Goal: Information Seeking & Learning: Learn about a topic

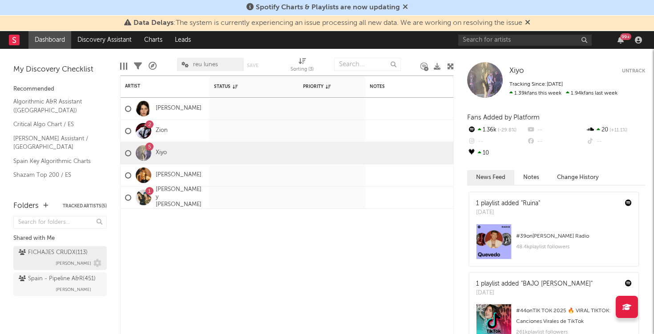
click at [60, 261] on div "FICHAJES CRUDX ( 113 ) Alberto Marina" at bounding box center [60, 258] width 83 height 21
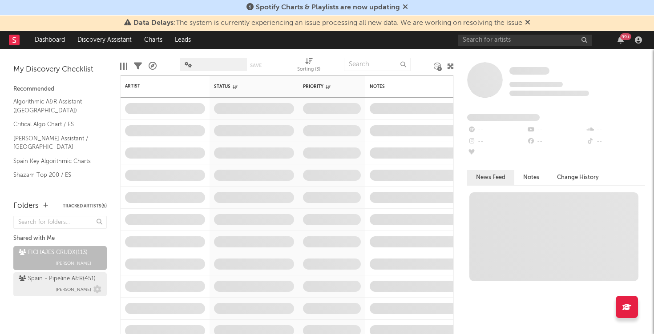
click at [49, 292] on div "Spain - Pipeline A&R ( 451 ) Alberto De Miguel" at bounding box center [60, 284] width 83 height 21
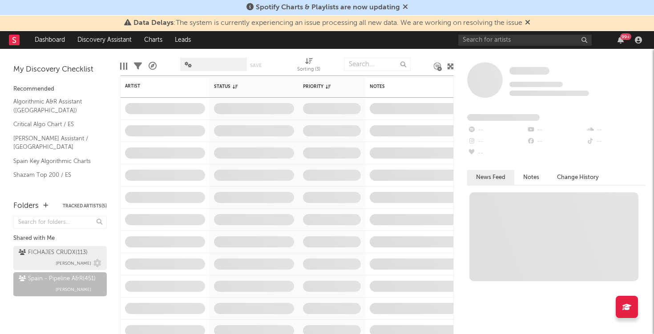
click at [58, 256] on div "FICHAJES CRUDX ( 113 )" at bounding box center [53, 253] width 69 height 11
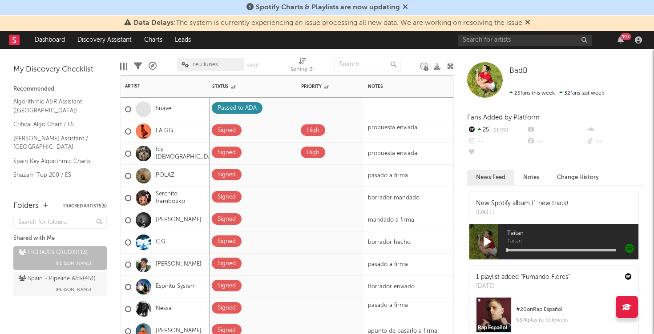
click at [167, 244] on div "C.G" at bounding box center [165, 243] width 89 height 22
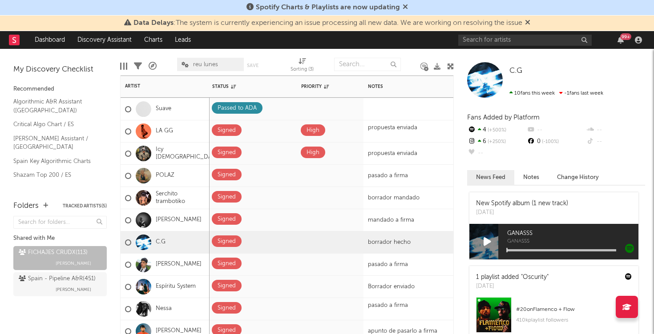
click at [155, 244] on div at bounding box center [143, 243] width 24 height 16
click at [162, 240] on link "C.G" at bounding box center [161, 243] width 10 height 8
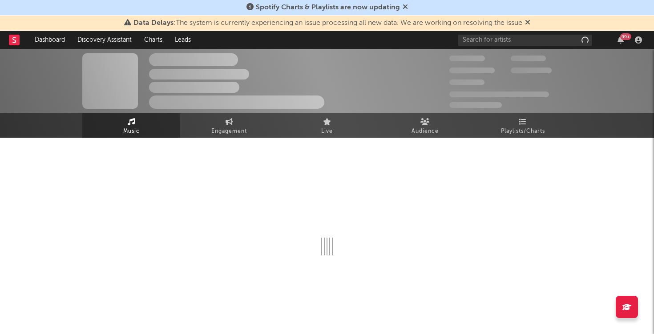
click at [162, 240] on div at bounding box center [326, 203] width 489 height 105
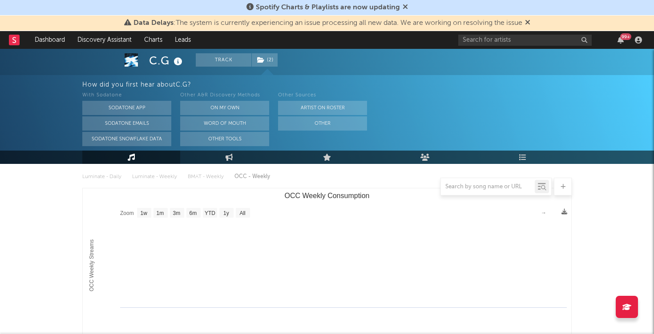
scroll to position [103, 0]
click at [166, 211] on rect "OCC Weekly Consumption" at bounding box center [160, 210] width 14 height 10
select select "1m"
type input "1970-01-01"
type input "1970-02-01"
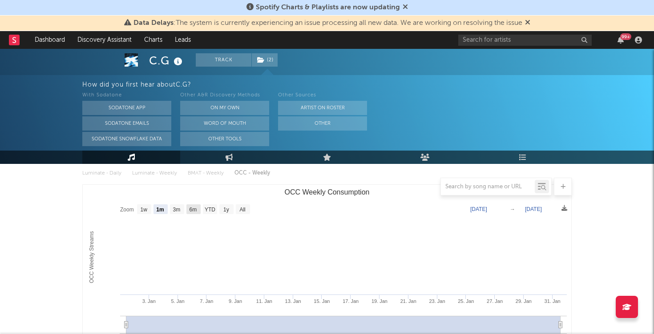
click at [186, 208] on rect "OCC Weekly Consumption" at bounding box center [193, 210] width 14 height 10
select select "6m"
type input "1970-07-01"
click at [200, 205] on rect "OCC Weekly Consumption" at bounding box center [193, 210] width 14 height 10
click at [244, 213] on text "All" at bounding box center [242, 210] width 6 height 6
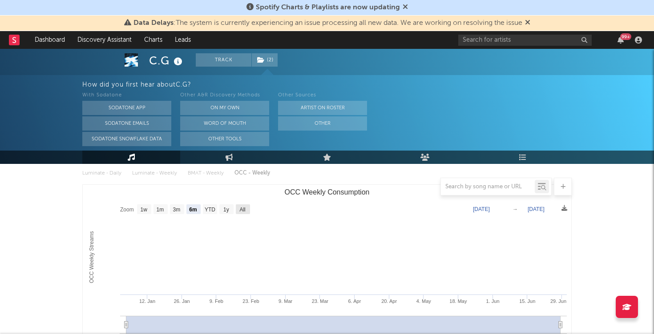
select select "All"
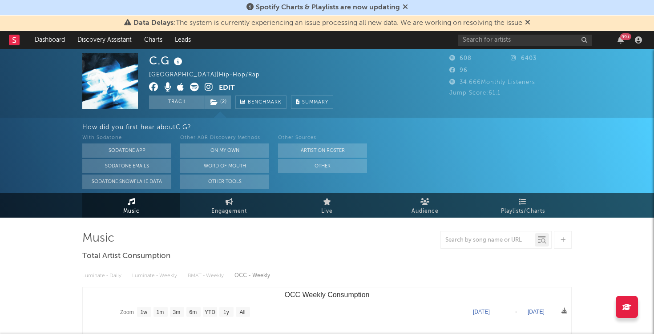
scroll to position [0, 0]
click at [435, 199] on link "Audience" at bounding box center [425, 205] width 98 height 24
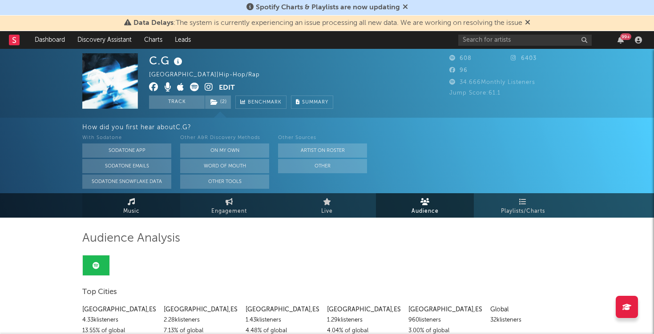
click at [166, 214] on link "Music" at bounding box center [131, 205] width 98 height 24
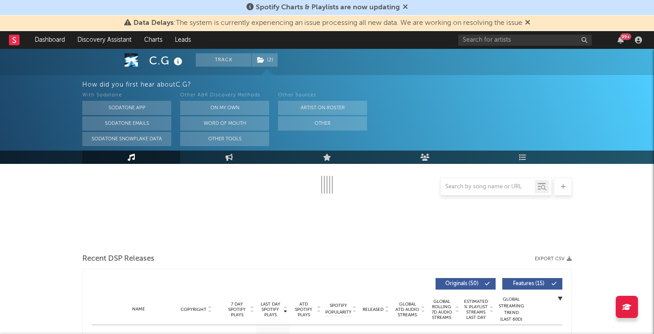
select select "1w"
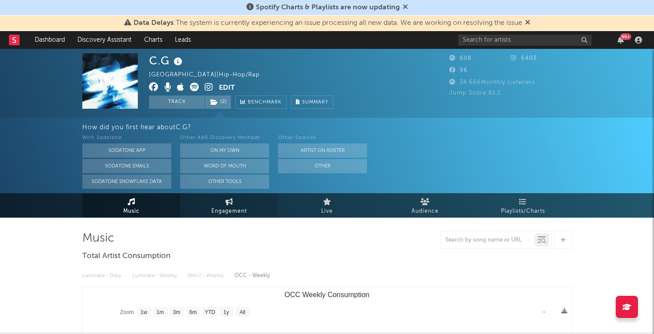
click at [243, 204] on link "Engagement" at bounding box center [229, 205] width 98 height 24
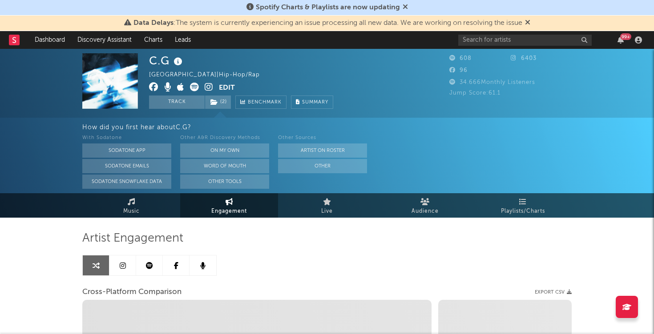
select select "1w"
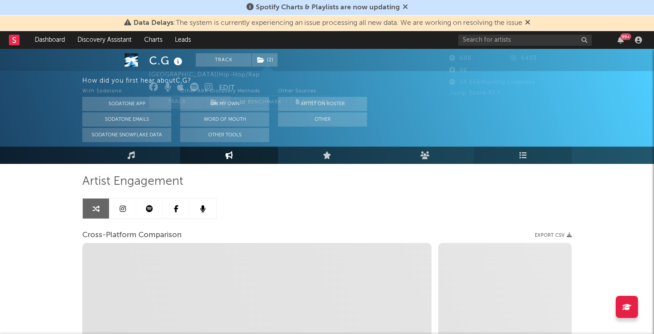
scroll to position [58, 0]
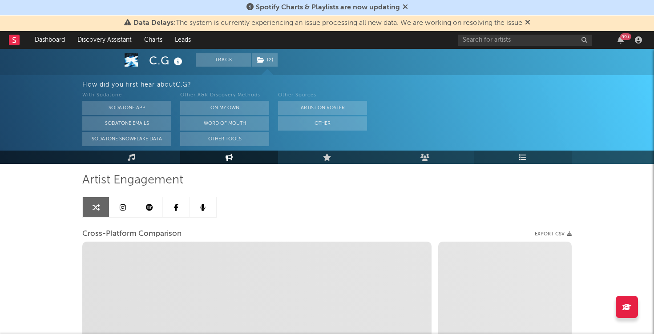
click at [529, 161] on link "Playlists/Charts" at bounding box center [523, 157] width 98 height 13
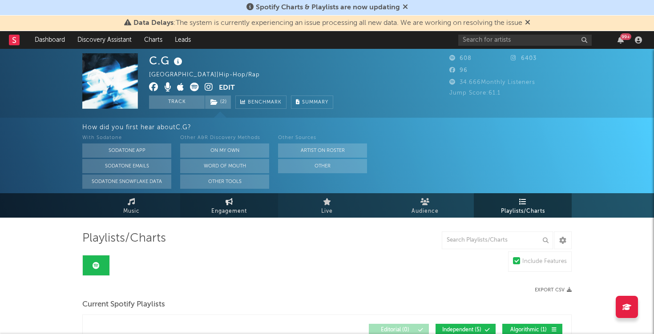
click at [225, 206] on span "Engagement" at bounding box center [229, 211] width 36 height 11
select select "1m"
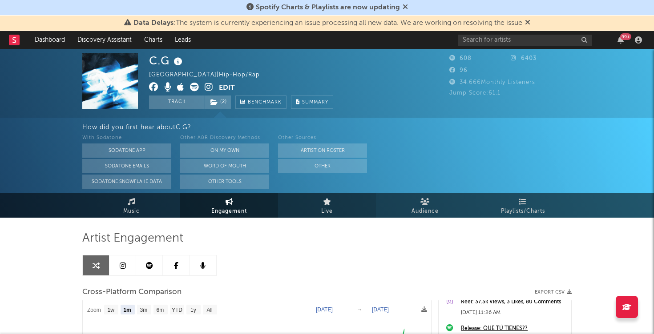
click at [338, 208] on link "Live" at bounding box center [327, 205] width 98 height 24
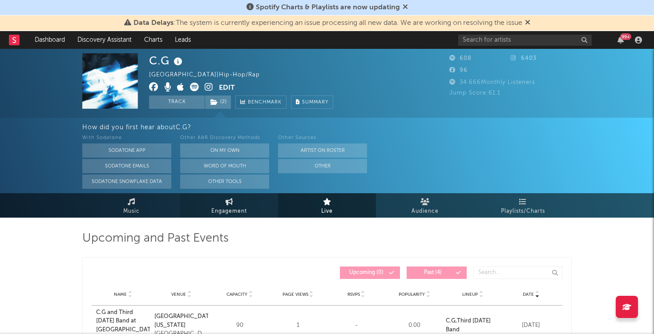
click at [270, 208] on link "Engagement" at bounding box center [229, 205] width 98 height 24
select select "1w"
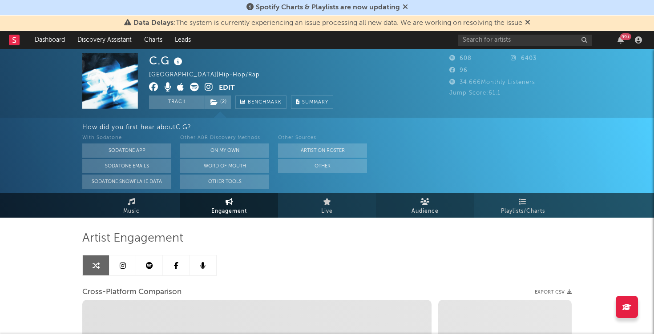
click at [433, 209] on span "Audience" at bounding box center [424, 211] width 27 height 11
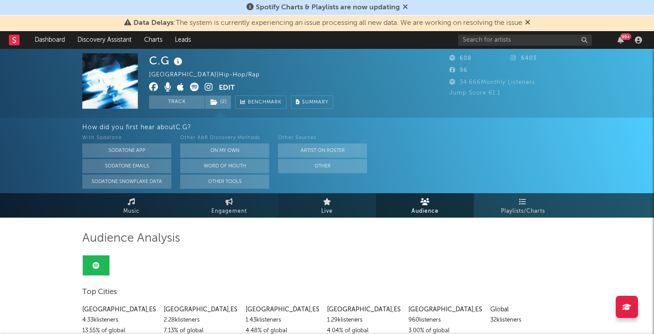
click at [347, 211] on link "Live" at bounding box center [327, 205] width 98 height 24
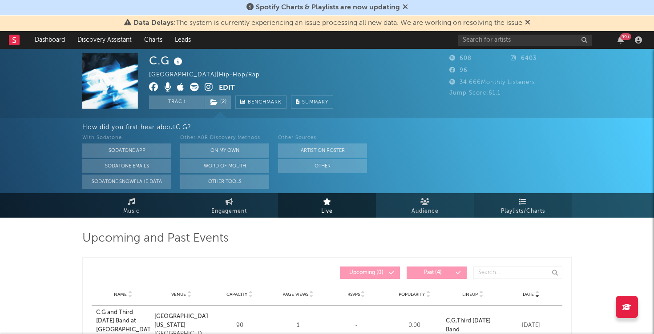
click at [531, 201] on link "Playlists/Charts" at bounding box center [523, 205] width 98 height 24
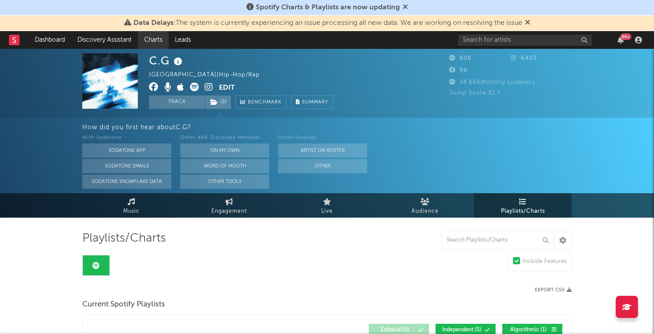
click at [152, 37] on link "Charts" at bounding box center [153, 40] width 31 height 18
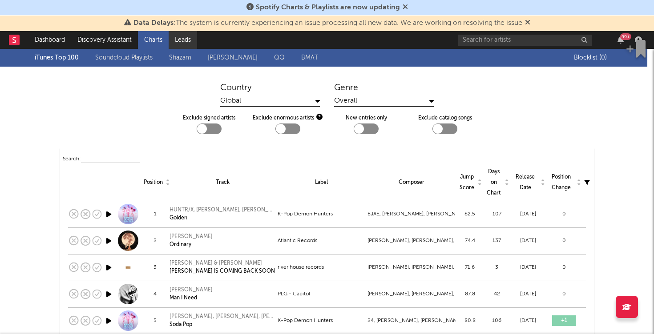
click at [182, 36] on link "Leads" at bounding box center [183, 40] width 28 height 18
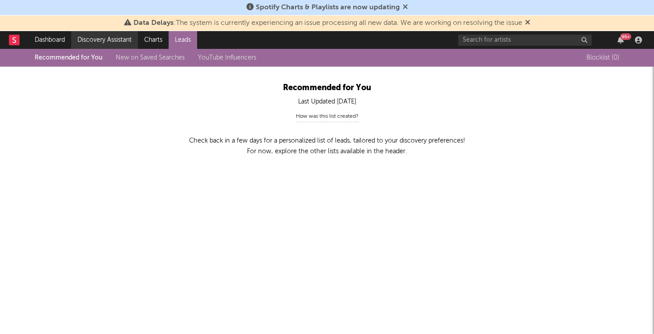
click at [103, 37] on link "Discovery Assistant" at bounding box center [104, 40] width 67 height 18
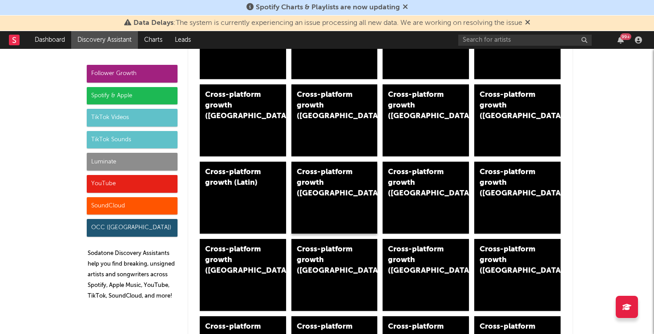
scroll to position [358, 0]
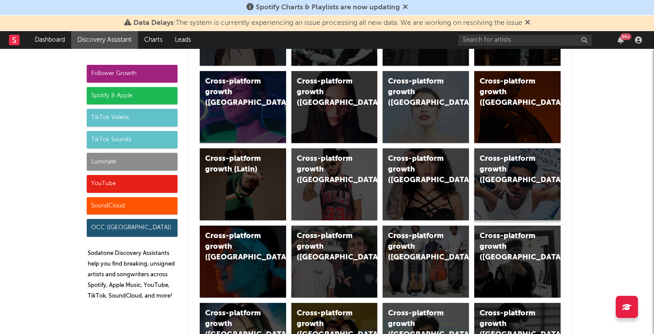
click at [524, 194] on div "Cross-platform growth (Spain)" at bounding box center [517, 185] width 86 height 72
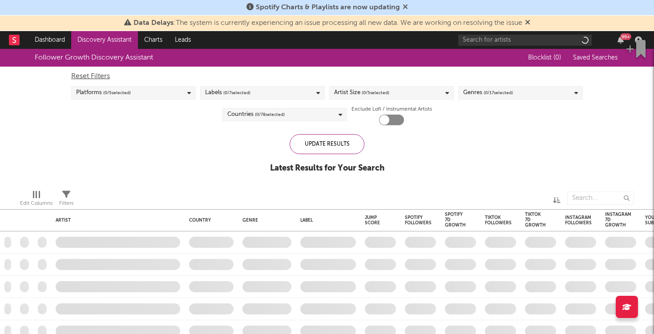
checkbox input "true"
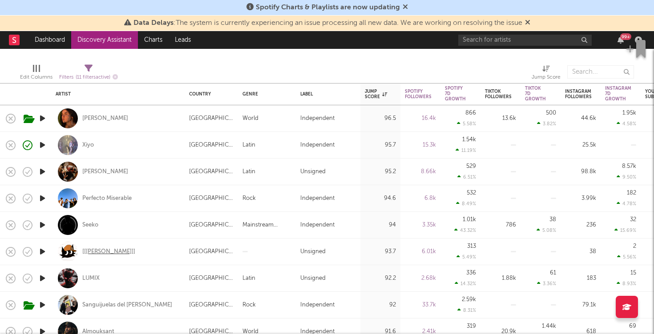
click at [94, 252] on div "[[[PERSON_NAME]]]" at bounding box center [108, 252] width 53 height 8
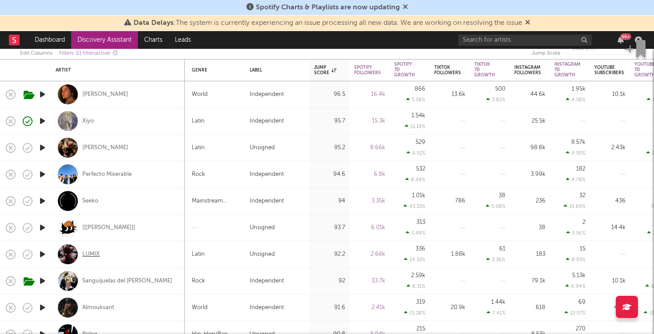
click at [96, 252] on div "LUMIX" at bounding box center [90, 255] width 17 height 8
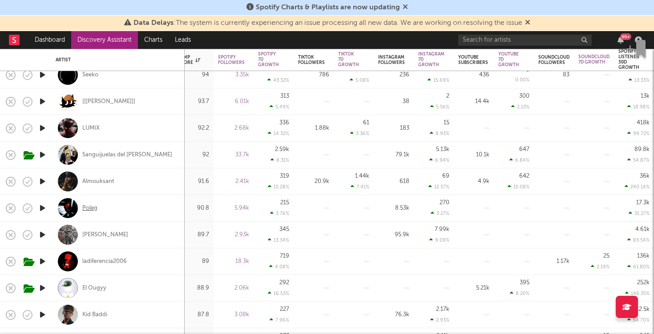
click at [90, 206] on div "Poleg" at bounding box center [89, 209] width 15 height 8
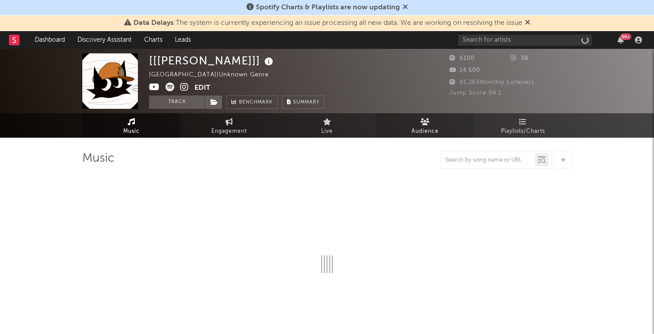
select select "1w"
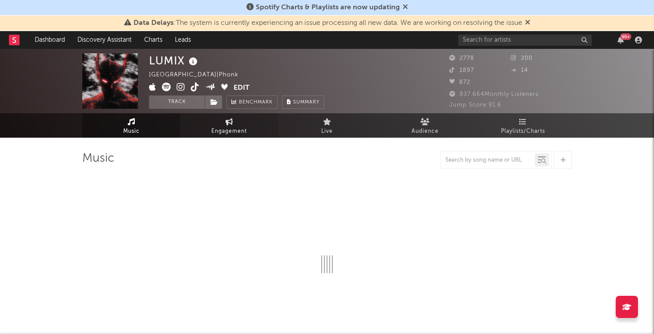
select select "1w"
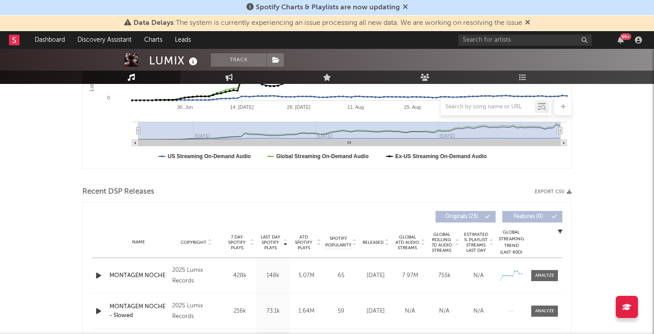
scroll to position [259, 0]
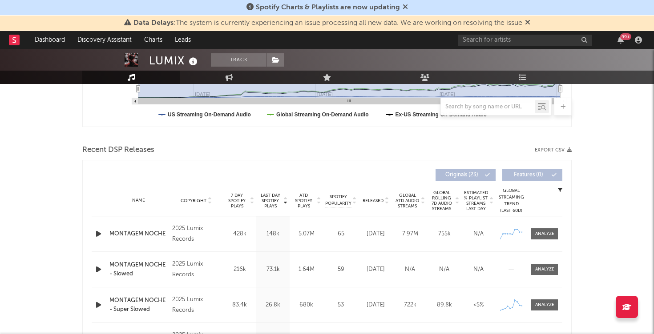
click at [97, 238] on icon "button" at bounding box center [98, 234] width 9 height 11
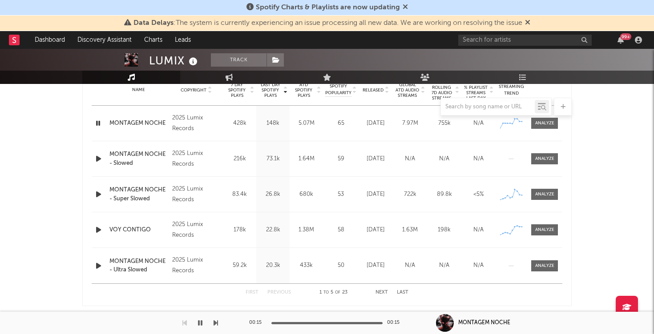
scroll to position [372, 0]
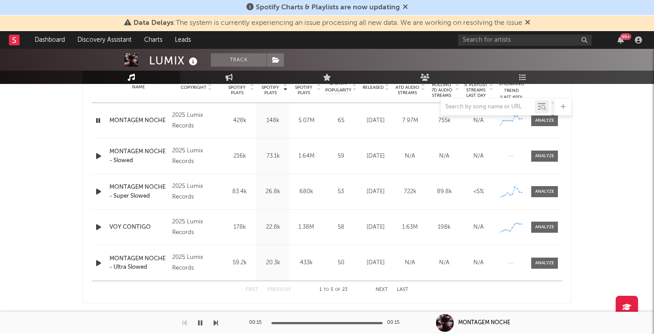
click at [96, 158] on icon "button" at bounding box center [98, 156] width 9 height 11
click at [101, 229] on icon "button" at bounding box center [98, 227] width 9 height 11
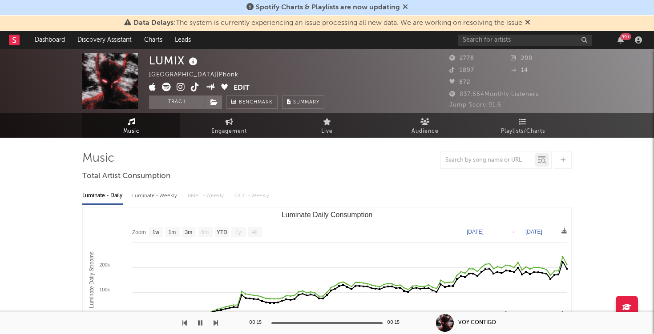
scroll to position [0, 0]
click at [165, 88] on icon at bounding box center [166, 87] width 9 height 9
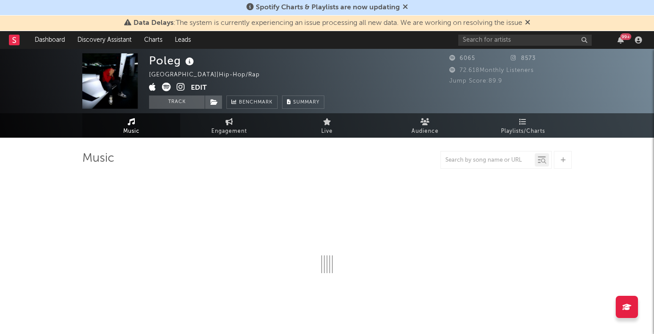
select select "6m"
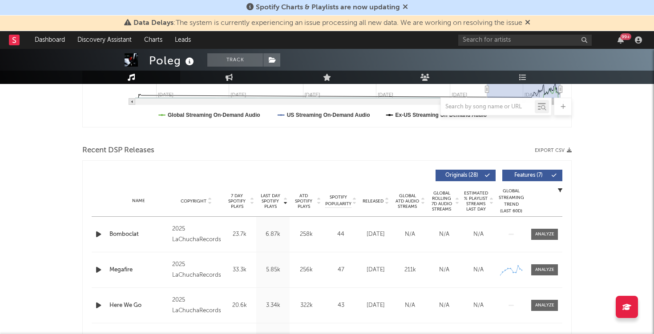
scroll to position [293, 0]
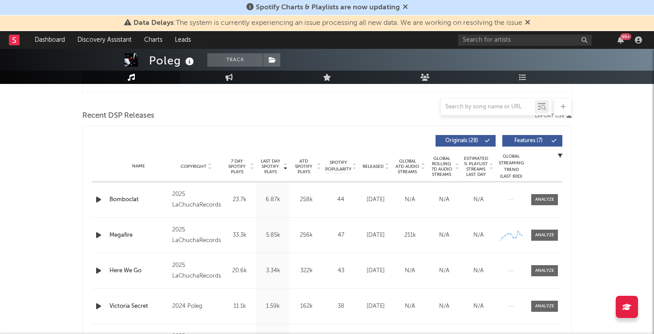
click at [99, 198] on icon "button" at bounding box center [98, 199] width 9 height 11
